Goal: Find specific page/section: Find specific page/section

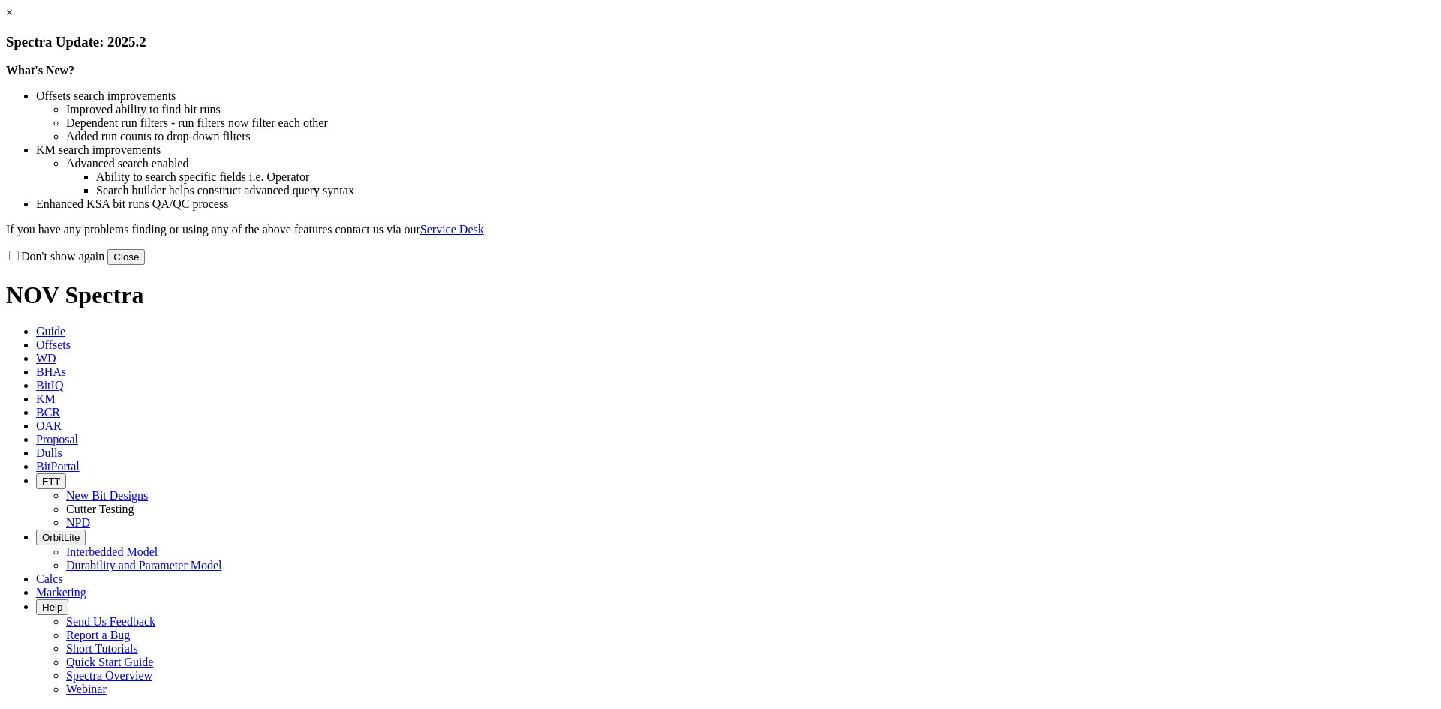
click at [145, 265] on button "Close" at bounding box center [126, 257] width 38 height 16
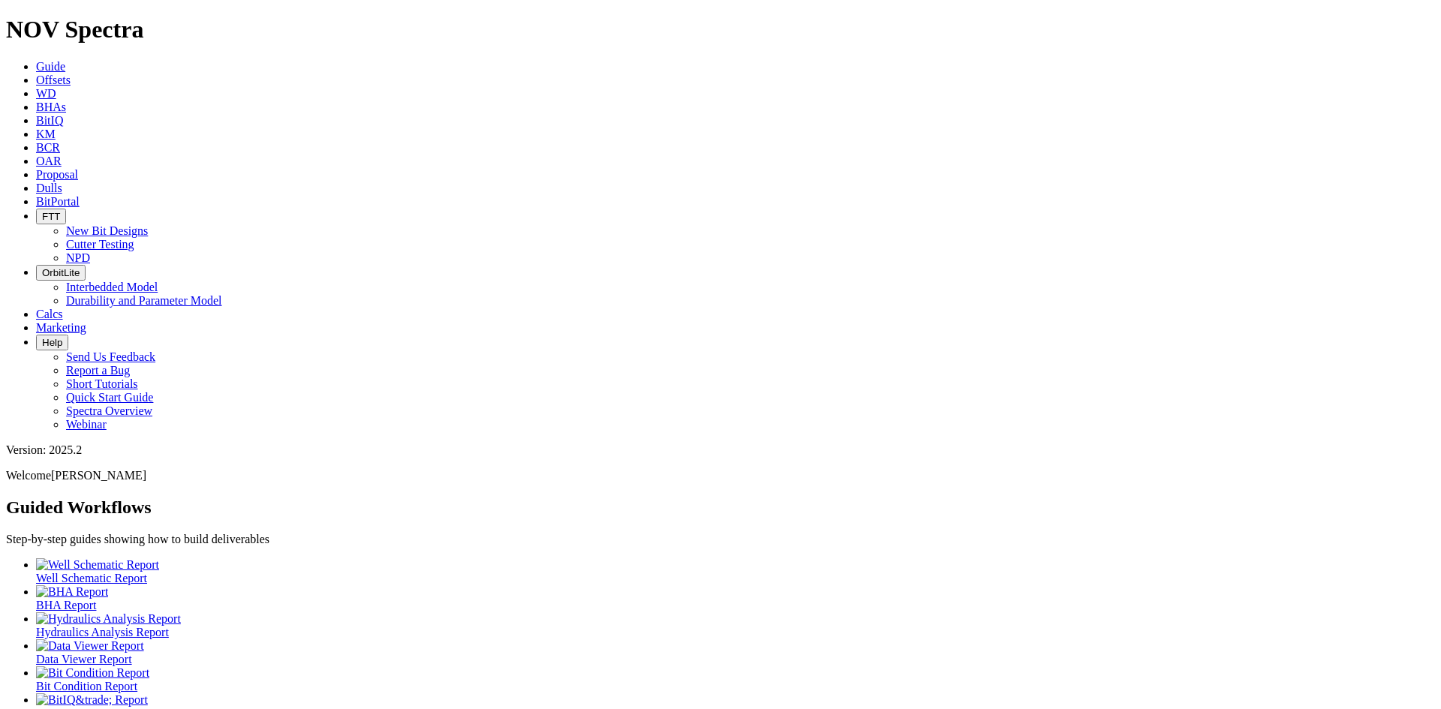
click at [62, 182] on span "Dulls" at bounding box center [49, 188] width 26 height 13
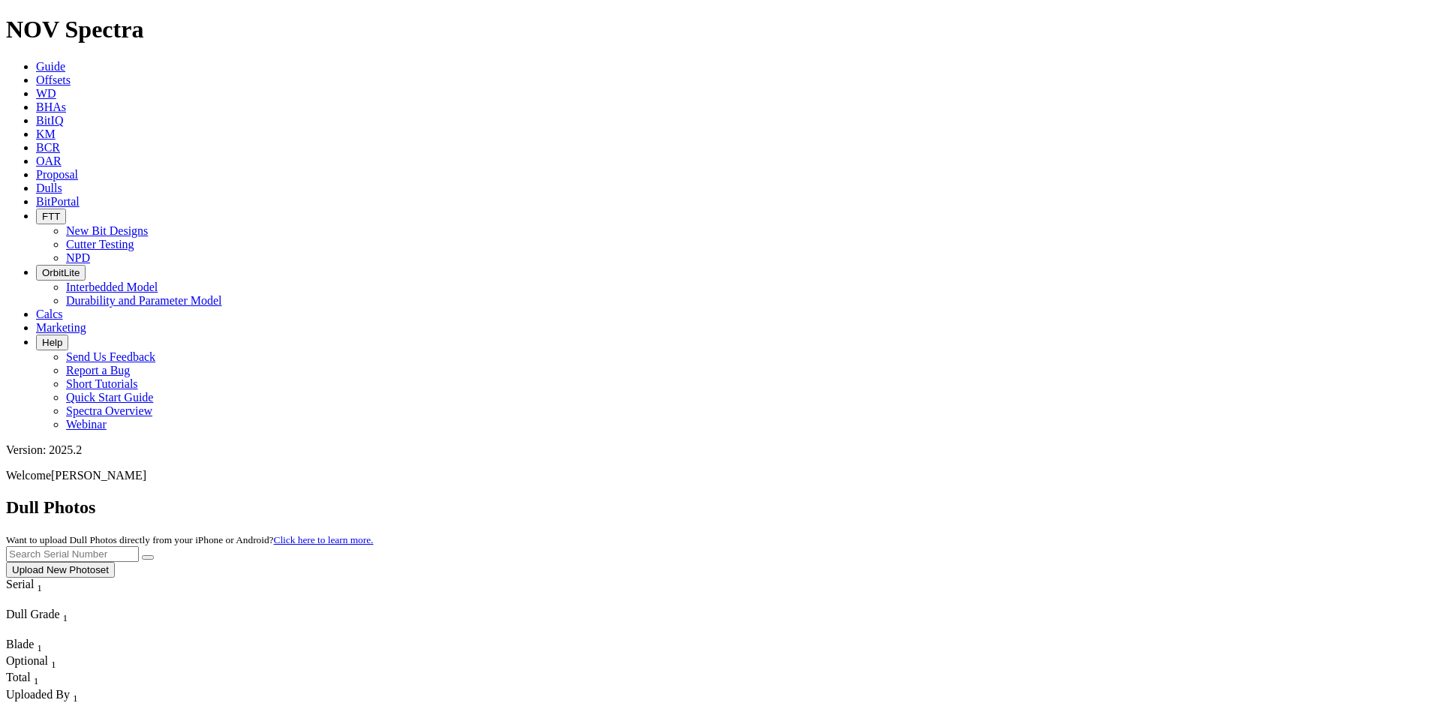
click at [139, 546] on input "text" at bounding box center [72, 554] width 133 height 16
click at [142, 555] on button "submit" at bounding box center [148, 557] width 12 height 5
drag, startPoint x: 1059, startPoint y: 69, endPoint x: 982, endPoint y: 71, distance: 76.6
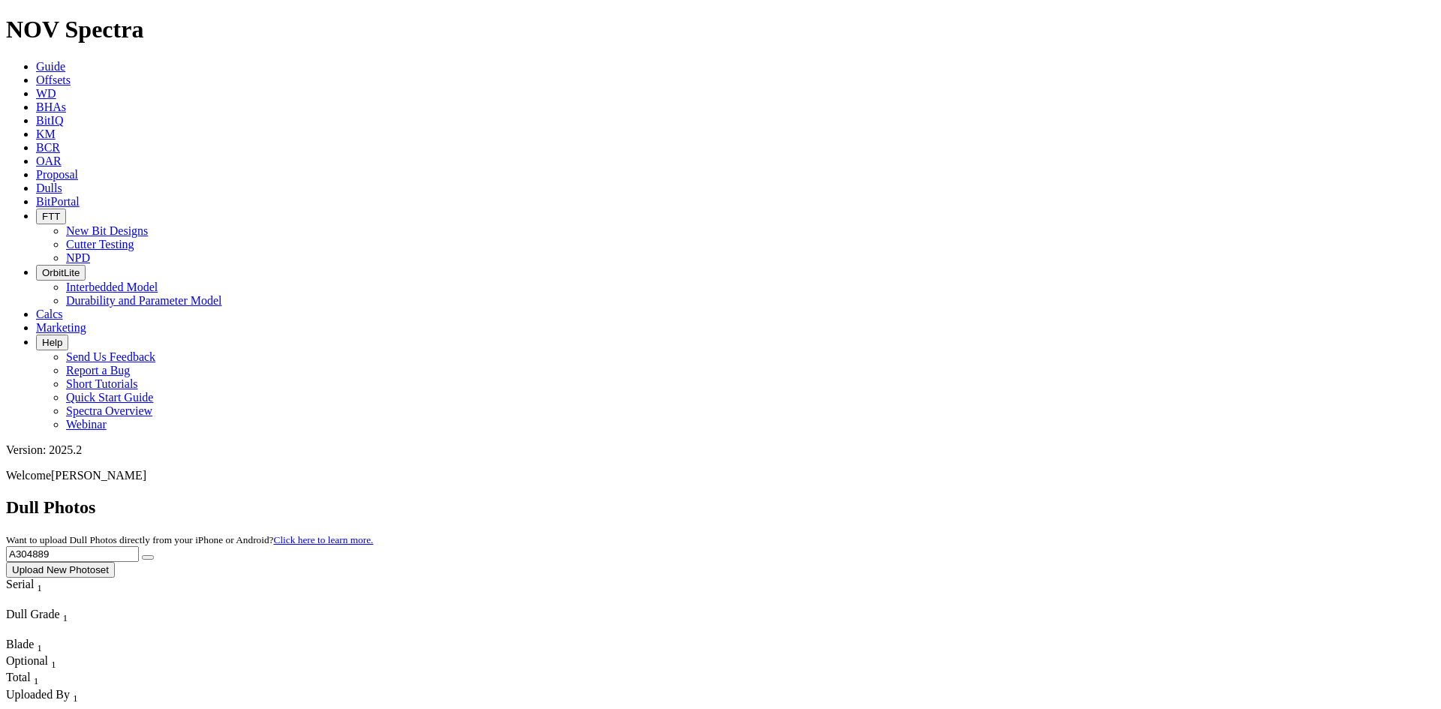
click at [982, 498] on div "Dull Photos Want to upload Dull Photos directly from your iPhone or Android? Cl…" at bounding box center [720, 538] width 1429 height 80
type input "F"
click at [142, 555] on button "submit" at bounding box center [148, 557] width 12 height 5
drag, startPoint x: 1123, startPoint y: 71, endPoint x: 576, endPoint y: 36, distance: 548.2
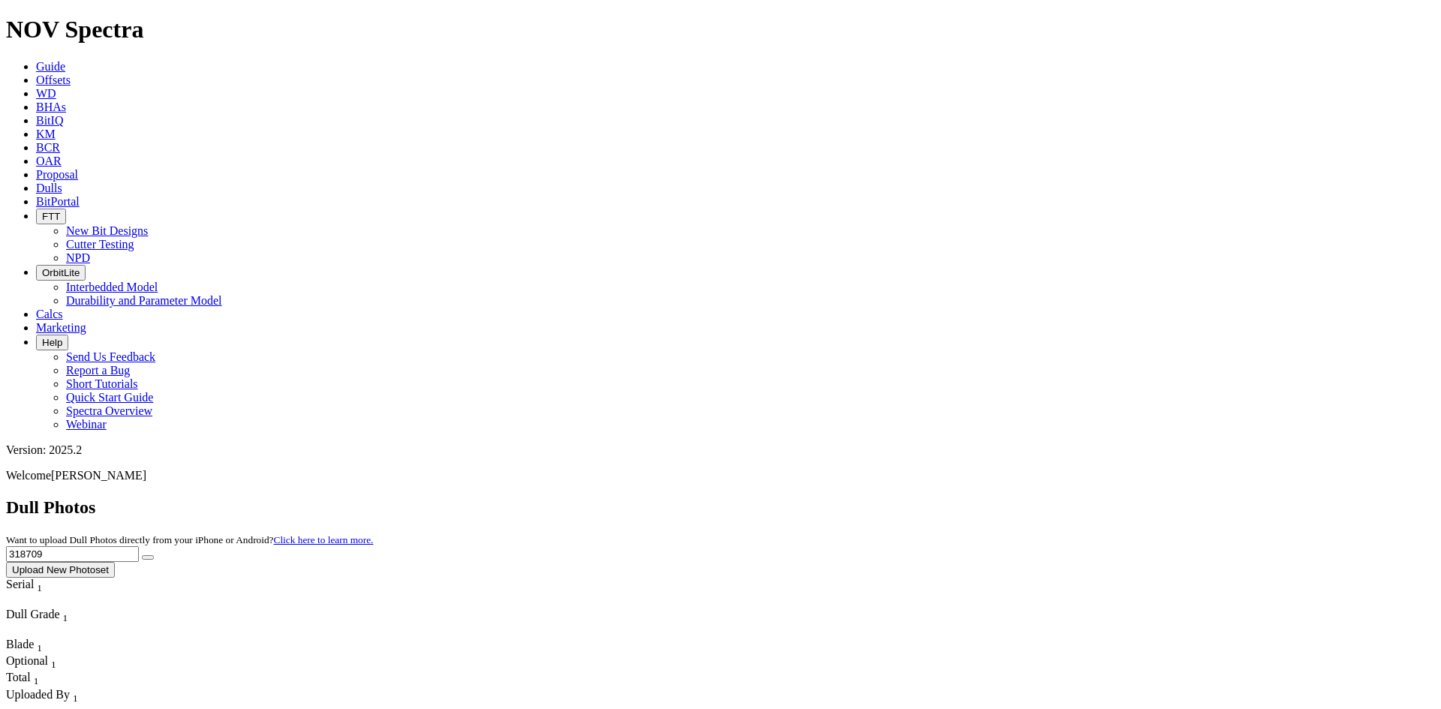
click at [843, 498] on div "Dull Photos Want to upload Dull Photos directly from your iPhone or Android? Cl…" at bounding box center [720, 538] width 1429 height 80
click at [142, 555] on button "submit" at bounding box center [148, 557] width 12 height 5
drag, startPoint x: 1125, startPoint y: 64, endPoint x: 848, endPoint y: 64, distance: 276.9
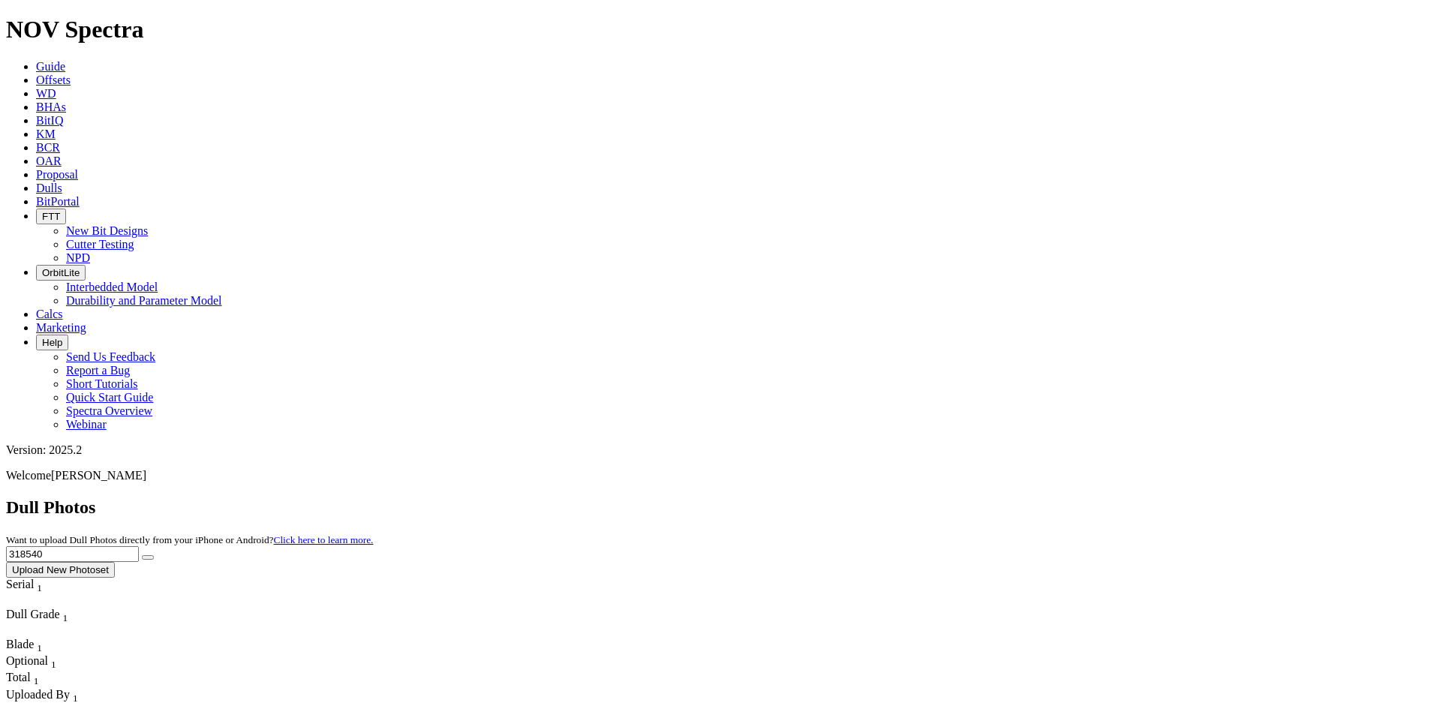
click at [852, 498] on div "Dull Photos Want to upload Dull Photos directly from your iPhone or Android? Cl…" at bounding box center [720, 538] width 1429 height 80
click at [142, 555] on button "submit" at bounding box center [148, 557] width 12 height 5
drag, startPoint x: 1144, startPoint y: 68, endPoint x: 892, endPoint y: 63, distance: 251.4
click at [912, 498] on div "Dull Photos Want to upload Dull Photos directly from your iPhone or Android? Cl…" at bounding box center [720, 538] width 1429 height 80
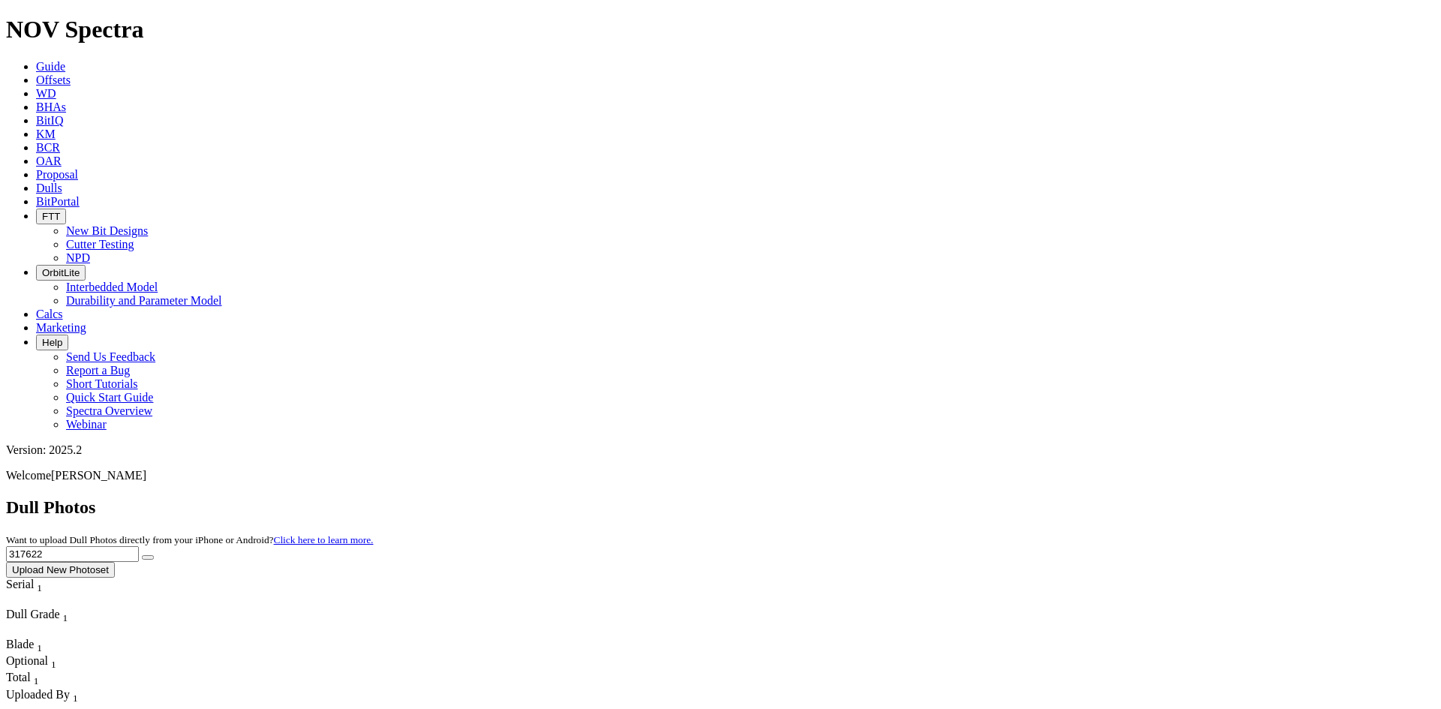
type input "317622"
click at [142, 555] on button "submit" at bounding box center [148, 557] width 12 height 5
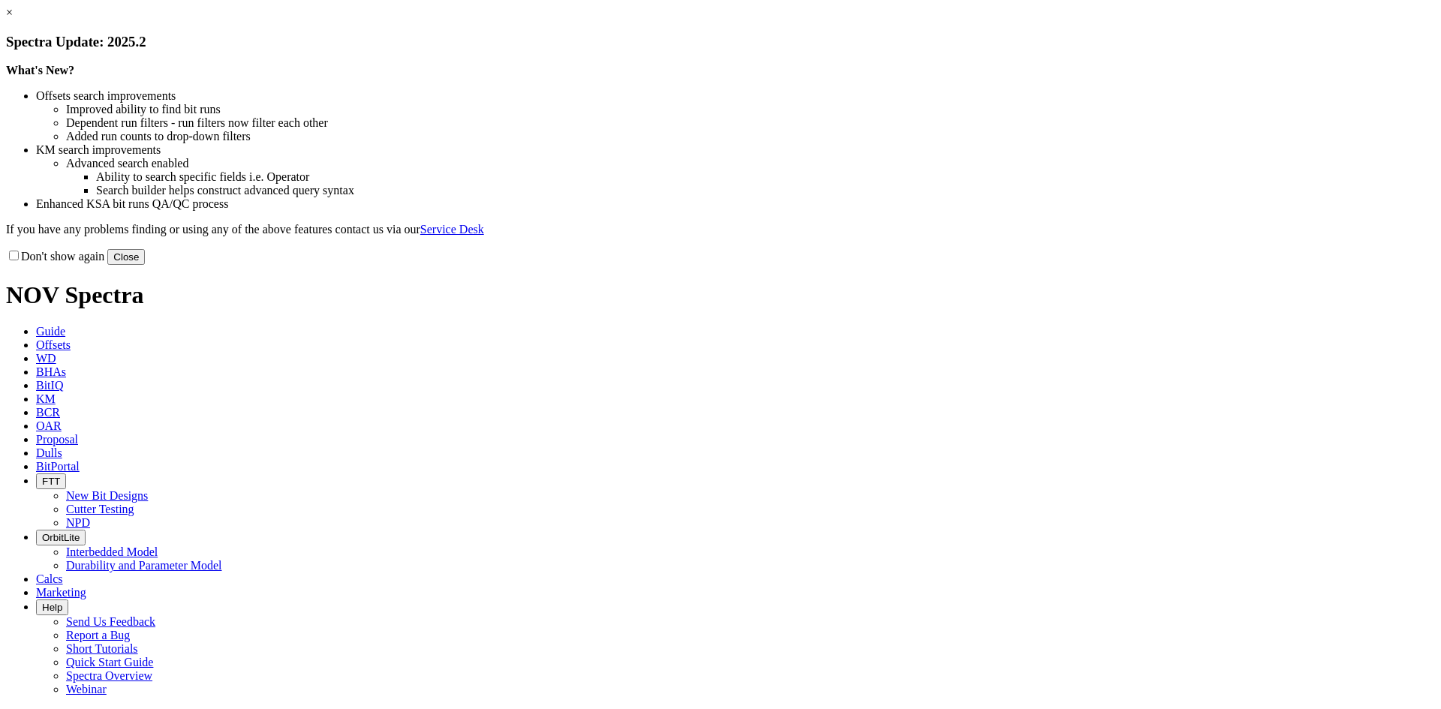
click at [145, 265] on button "Close" at bounding box center [126, 257] width 38 height 16
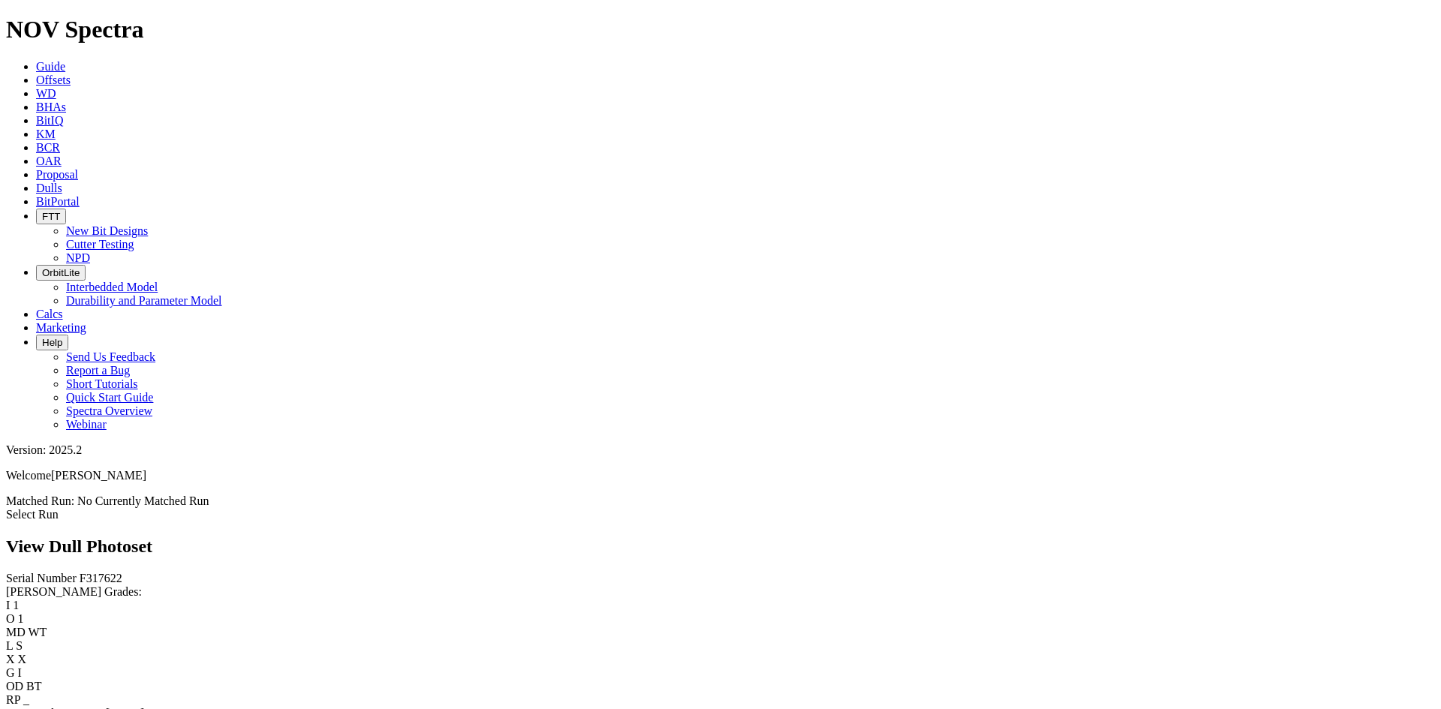
scroll to position [1051, 0]
